Goal: Information Seeking & Learning: Find specific page/section

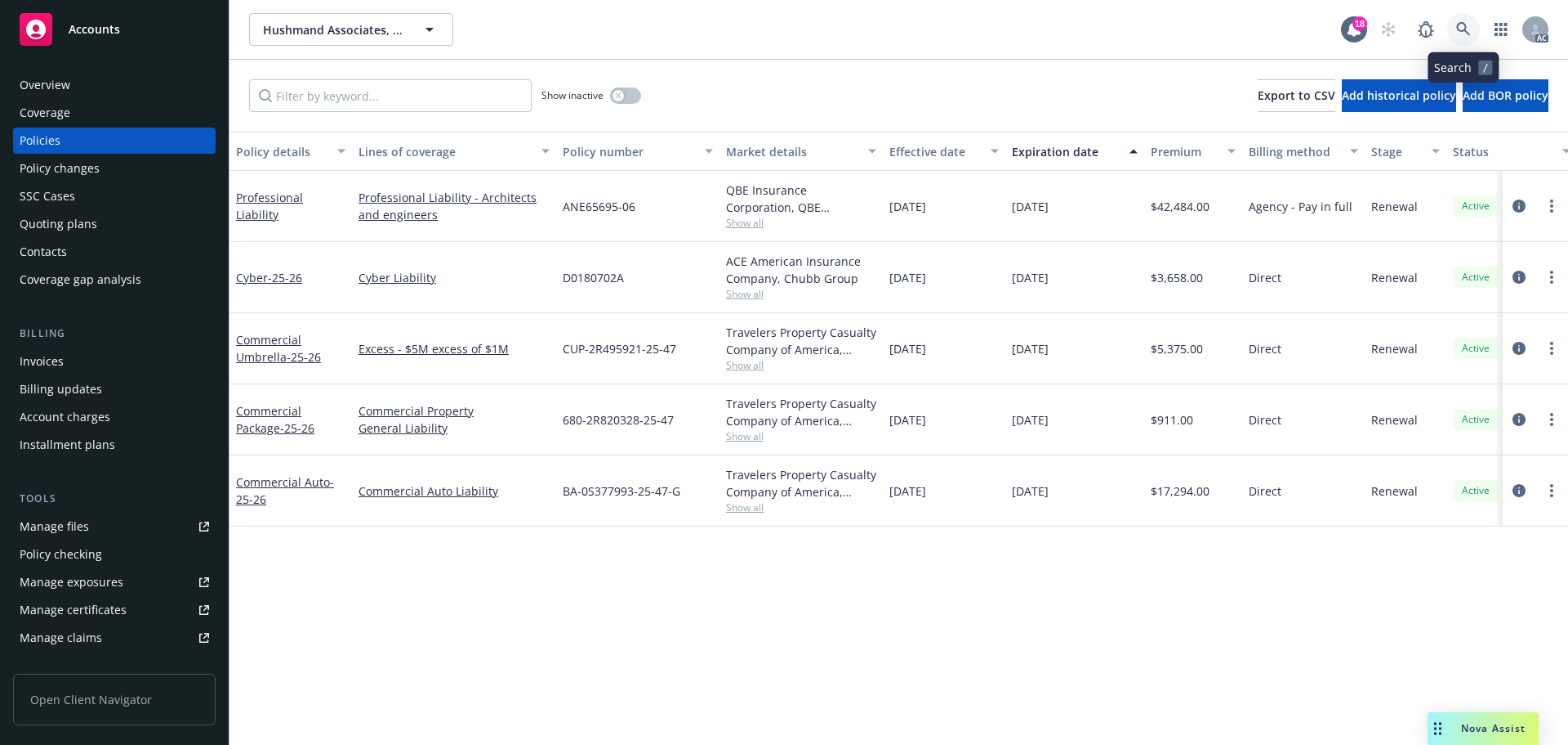
click at [1459, 29] on icon at bounding box center [1463, 29] width 14 height 14
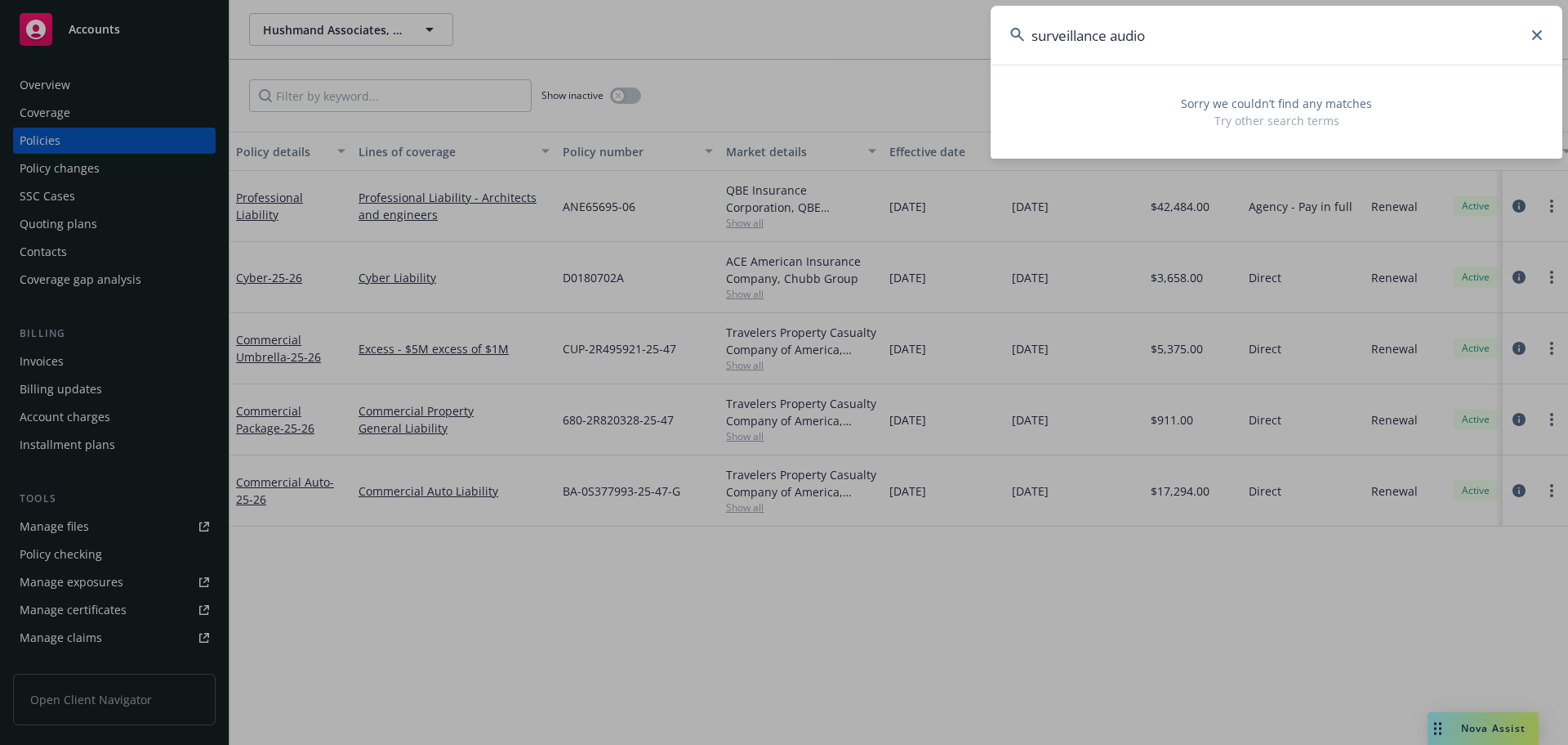
type input "surveillance audio"
click at [1540, 37] on icon at bounding box center [1537, 35] width 10 height 10
